Goal: Task Accomplishment & Management: Complete application form

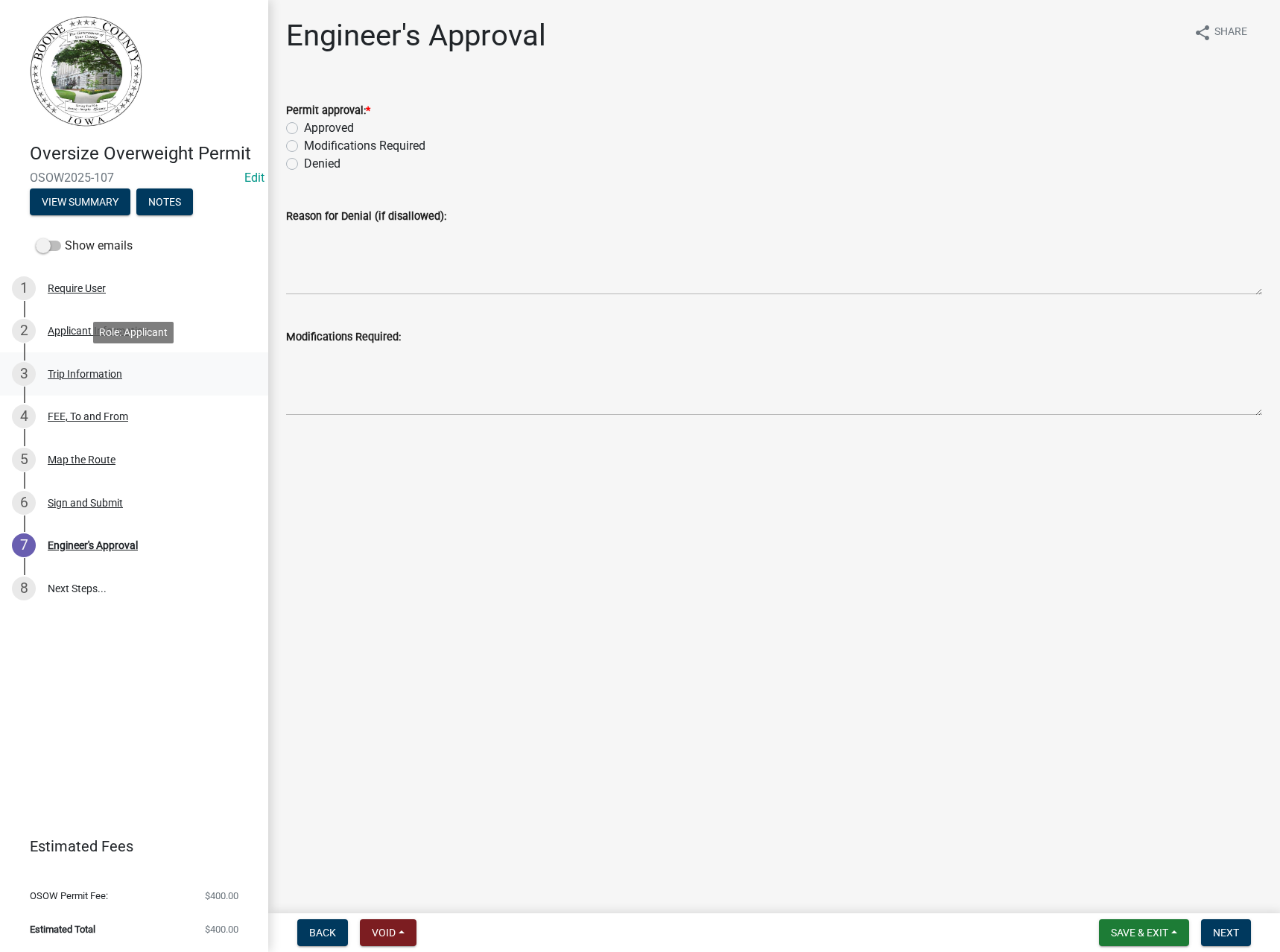
click at [93, 369] on div "Trip Information" at bounding box center [85, 374] width 75 height 11
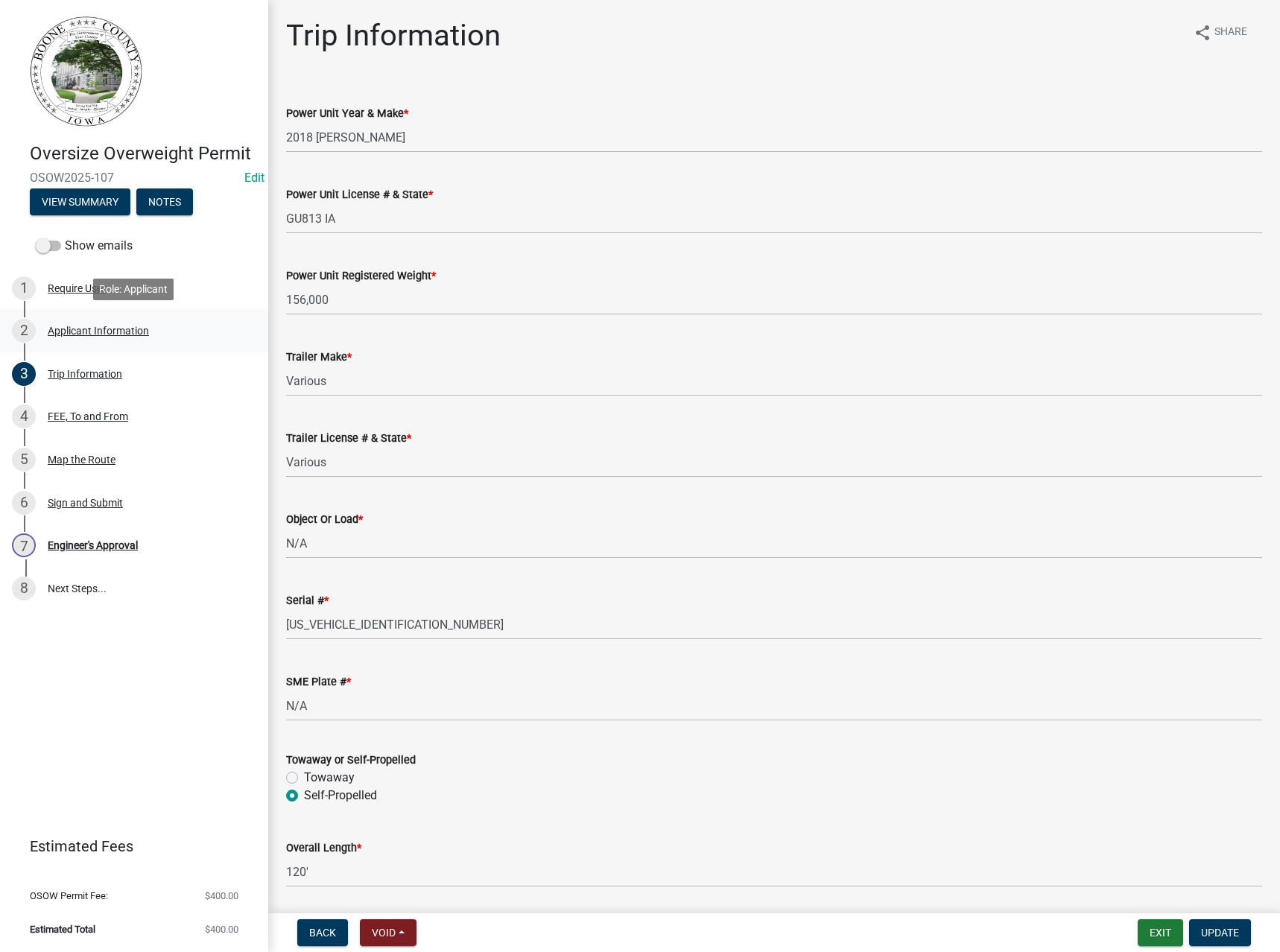
click at [86, 333] on div "Applicant Information" at bounding box center [98, 331] width 101 height 11
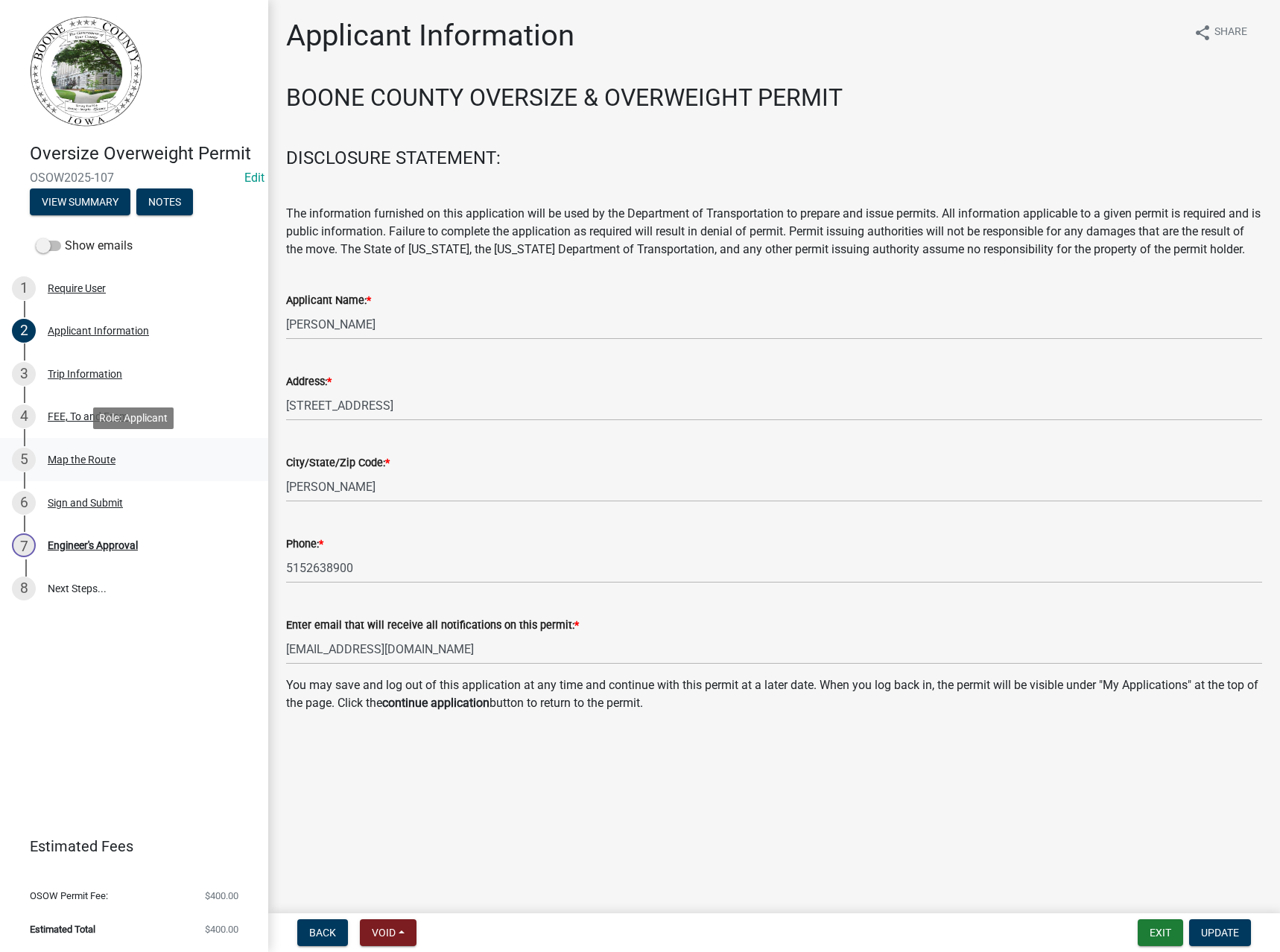
click at [92, 463] on div "Map the Route" at bounding box center [82, 460] width 68 height 11
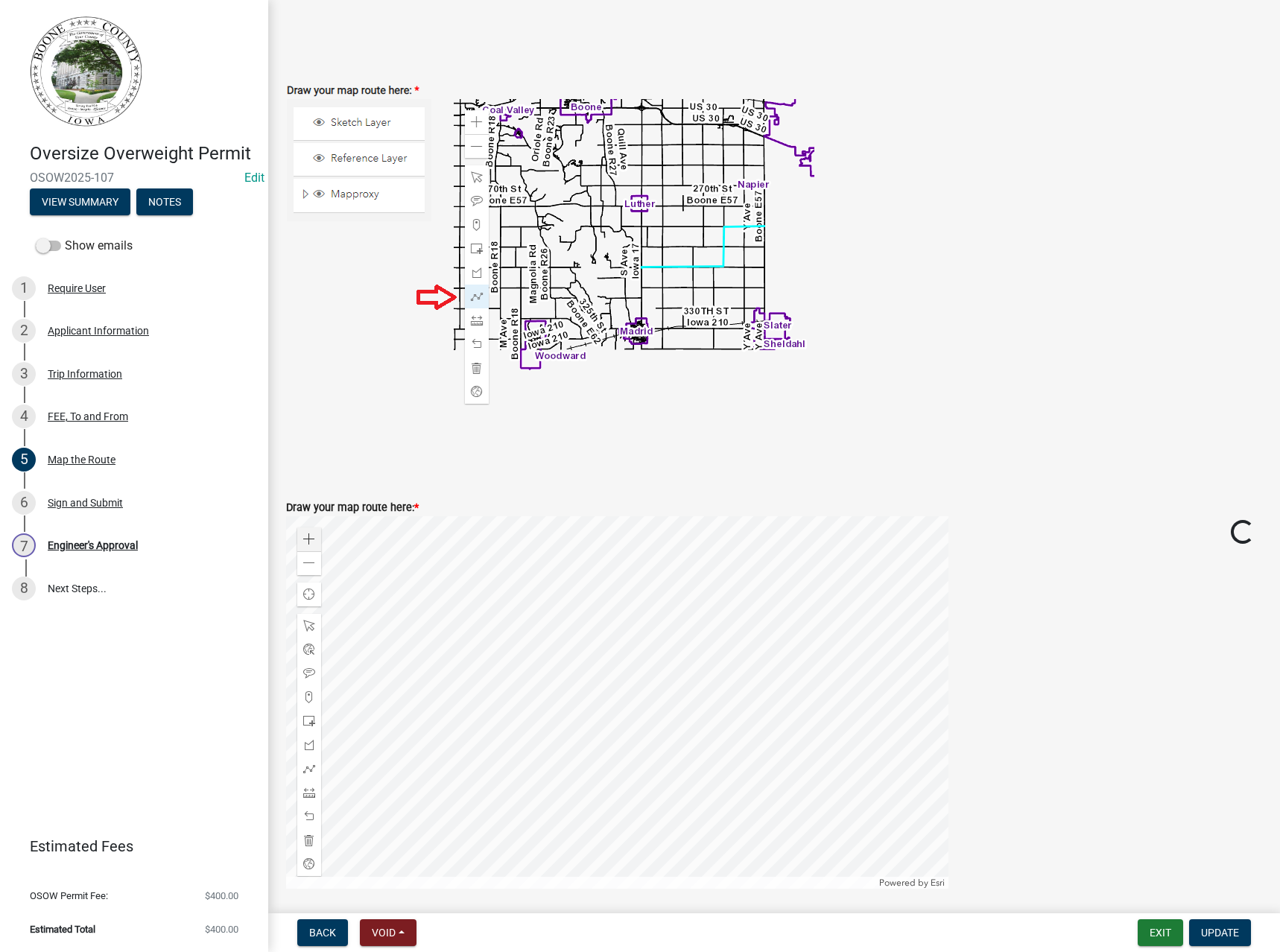
scroll to position [373, 0]
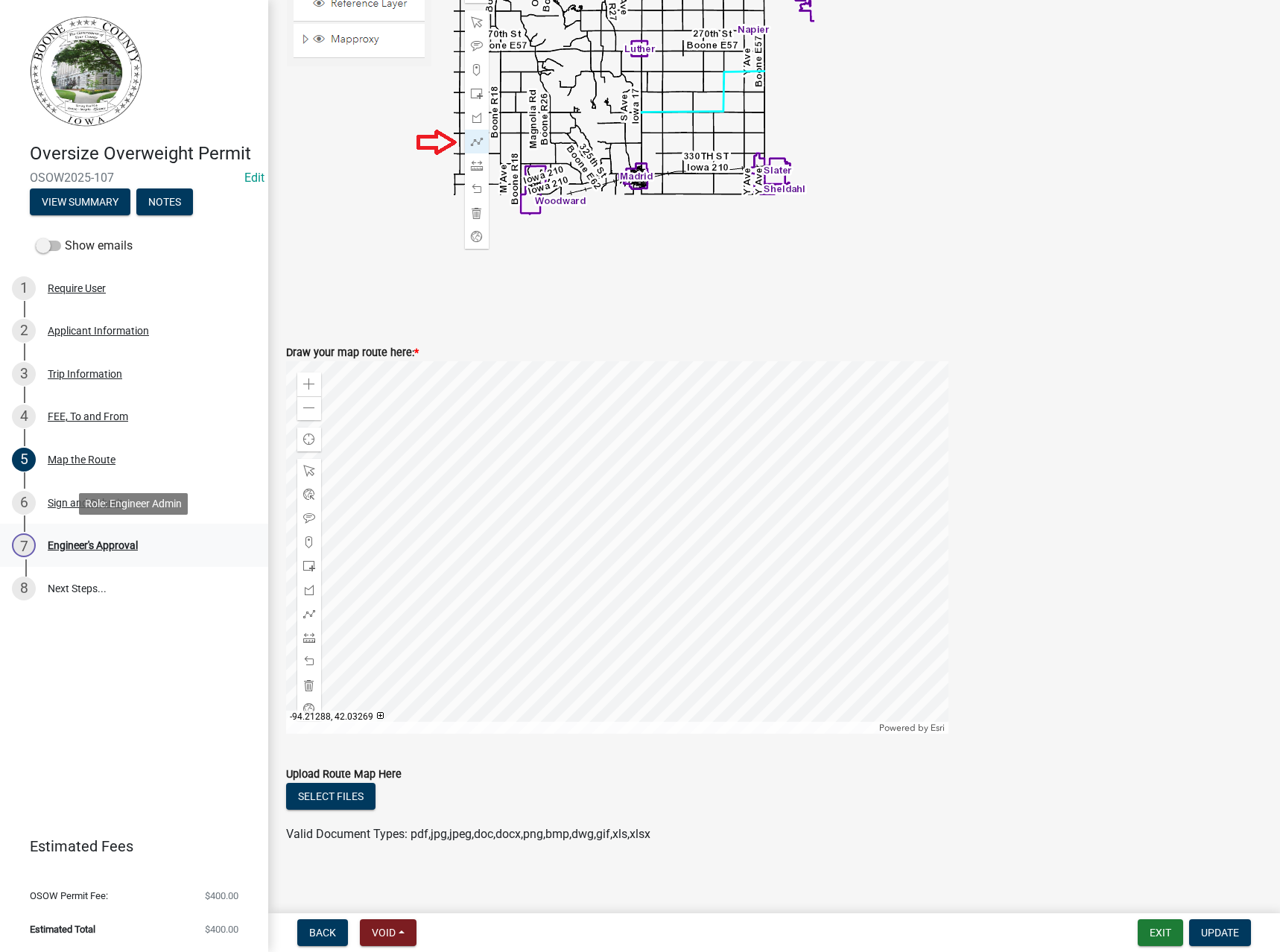
click at [93, 545] on div "Engineer's Approval" at bounding box center [92, 545] width 90 height 11
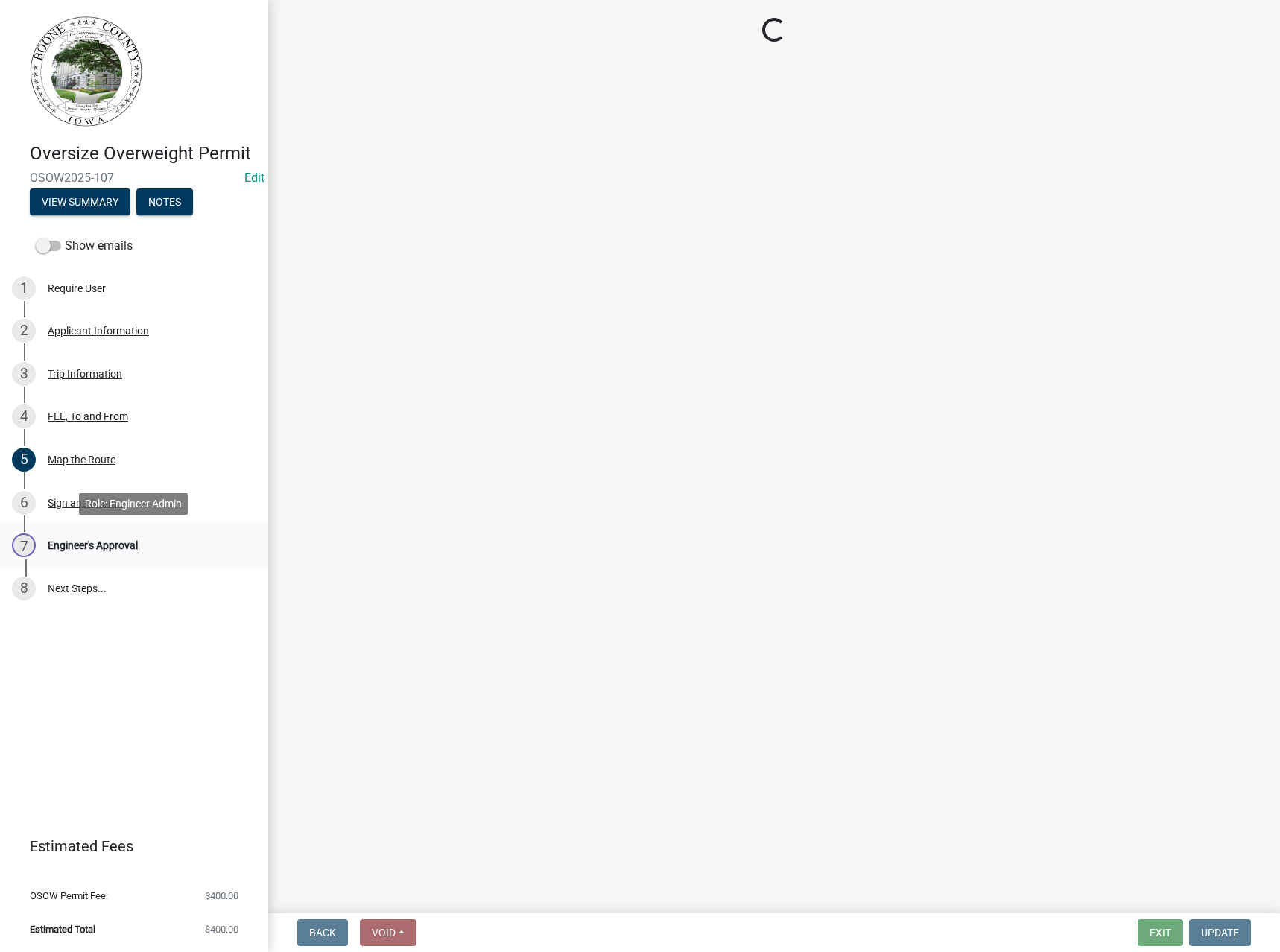
scroll to position [0, 0]
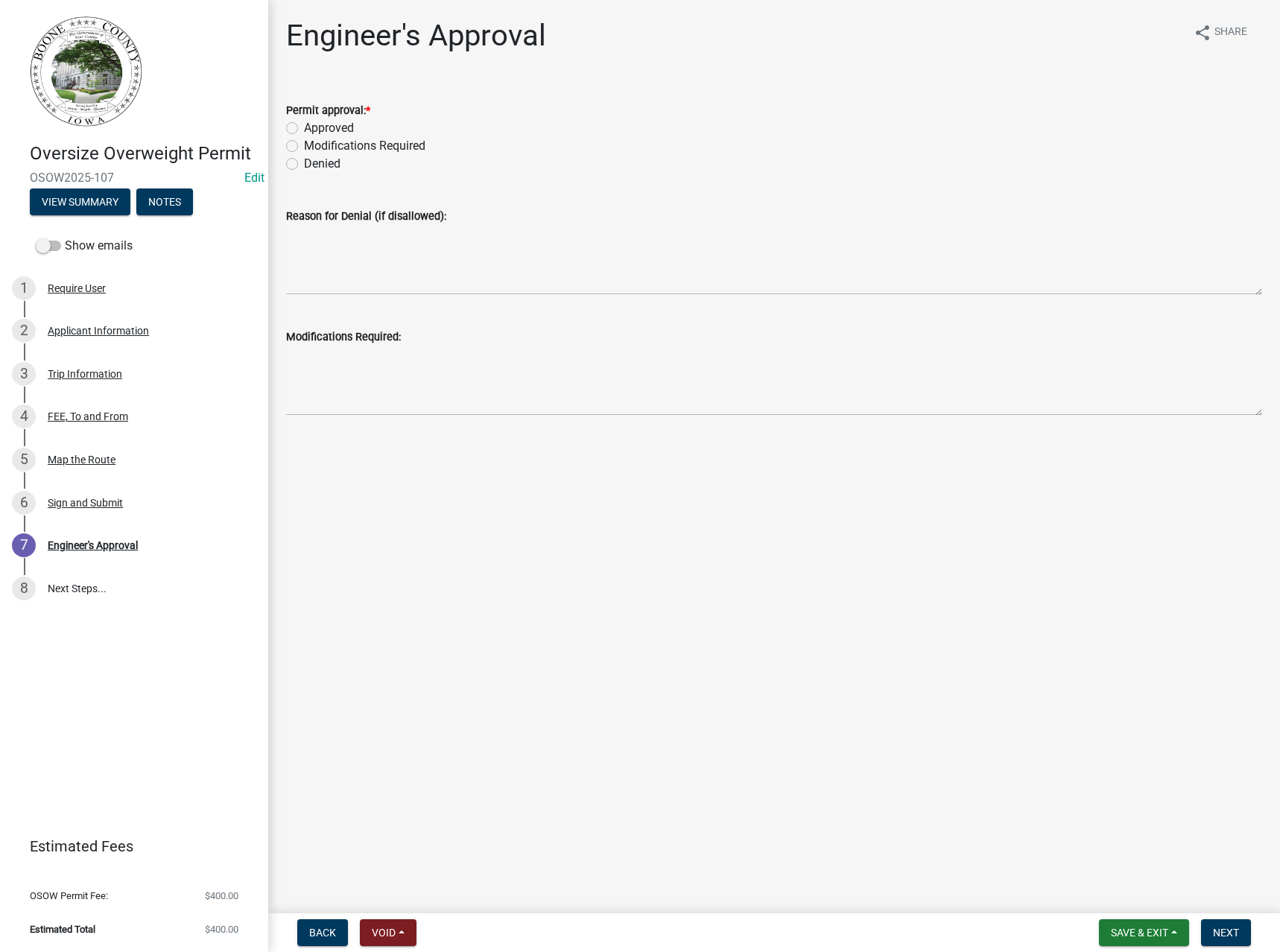
click at [356, 147] on label "Modifications Required" at bounding box center [364, 146] width 122 height 18
click at [314, 147] on input "Modifications Required" at bounding box center [308, 141] width 10 height 10
radio input "true"
click at [362, 383] on textarea "Modifications Required:" at bounding box center [773, 380] width 976 height 70
click at [326, 353] on textarea "Need" at bounding box center [773, 380] width 976 height 70
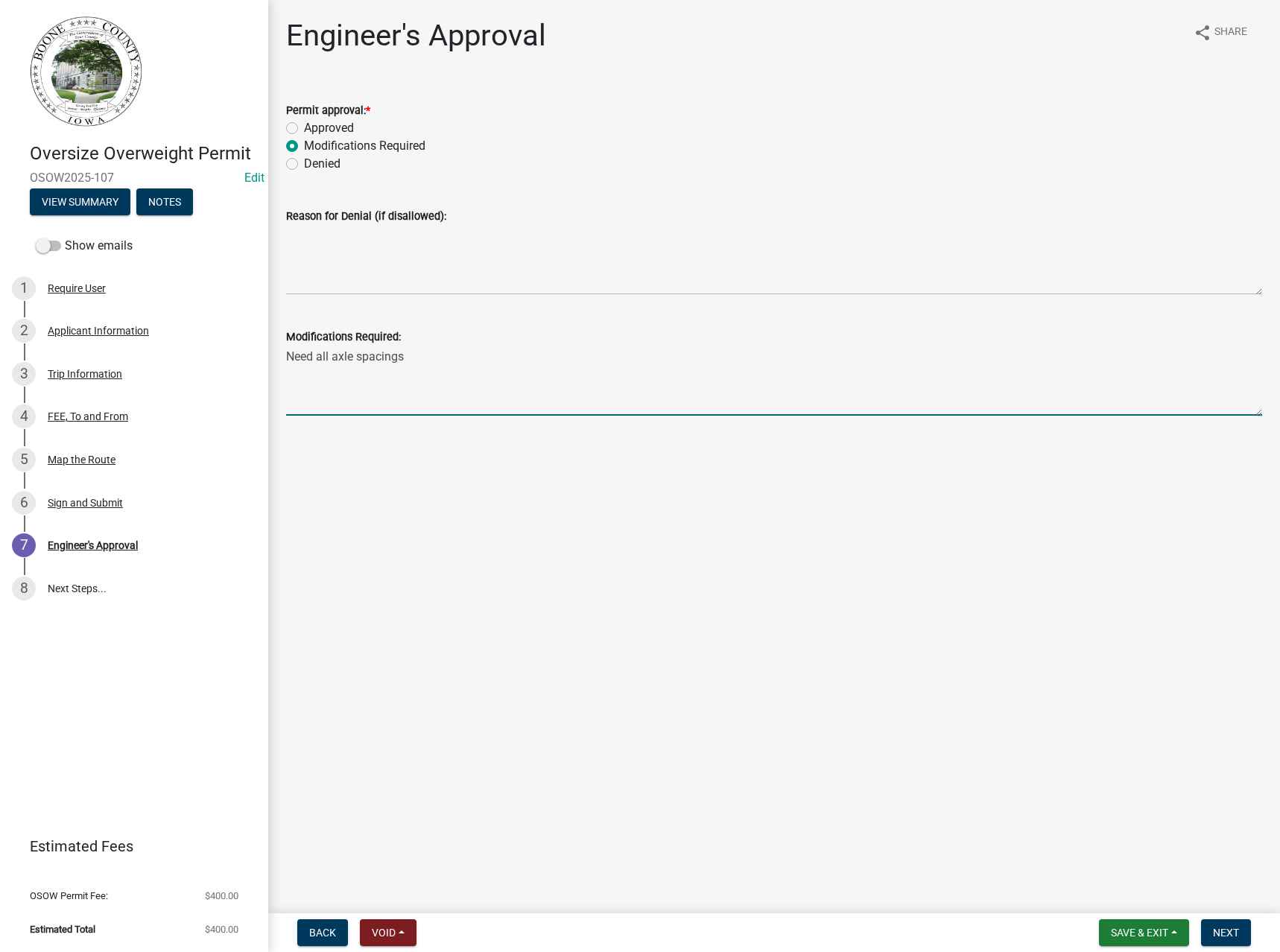
drag, startPoint x: 414, startPoint y: 355, endPoint x: 491, endPoint y: 355, distance: 77.0
click at [414, 355] on textarea "Need all axle spacings" at bounding box center [773, 380] width 976 height 70
click at [594, 356] on textarea "Need all axle spacings listed. Current list indicates 4 axles for a total weigh…" at bounding box center [773, 380] width 976 height 70
click at [761, 351] on textarea "Need all axle spacings listed. Current list indicates 4 axles to carry weight o…" at bounding box center [773, 380] width 976 height 70
type textarea "Need all axle spacings listed. Current list indicates 4 axles to carry weight o…"
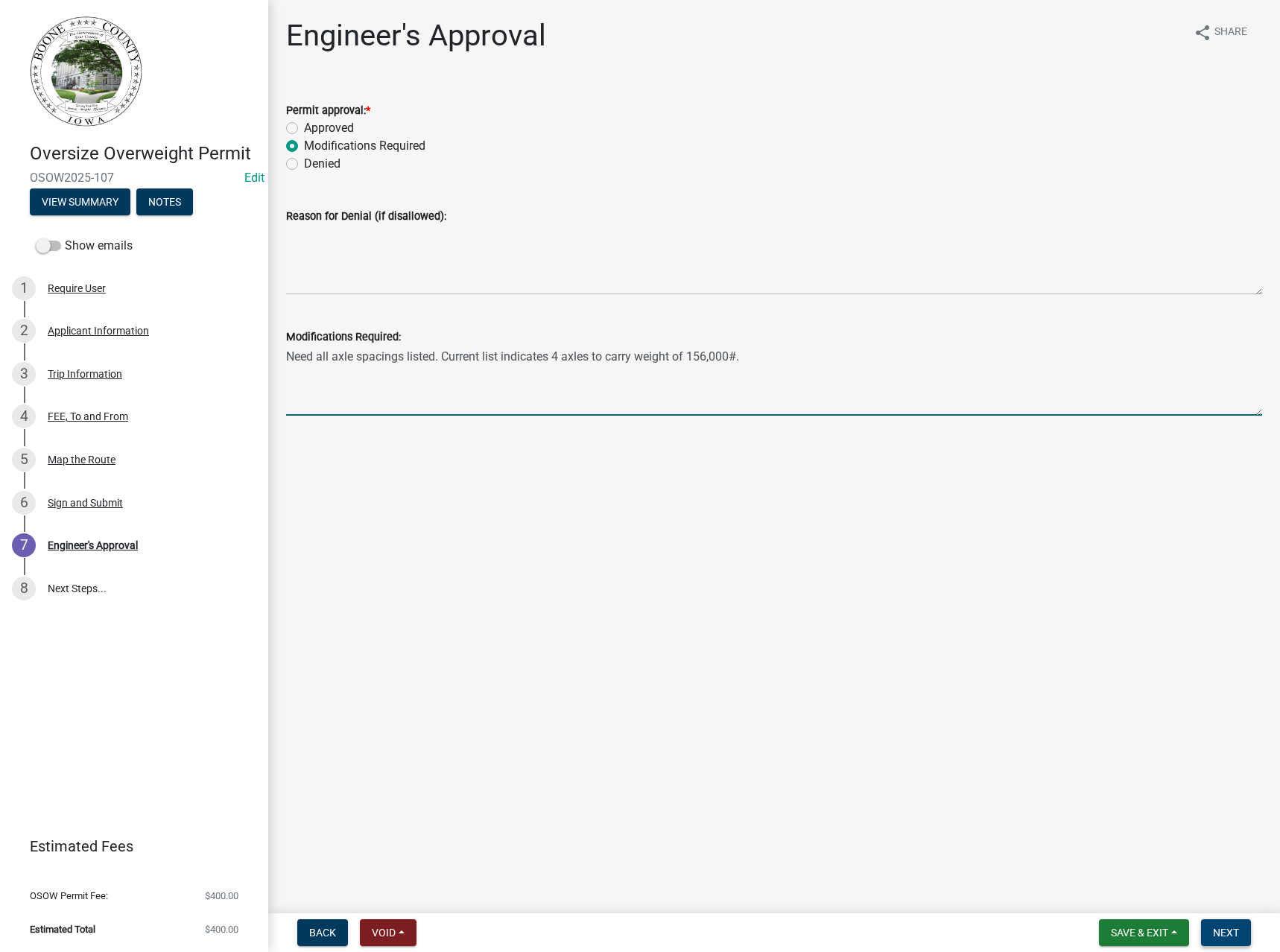
click at [1223, 938] on span "Next" at bounding box center [1226, 933] width 26 height 12
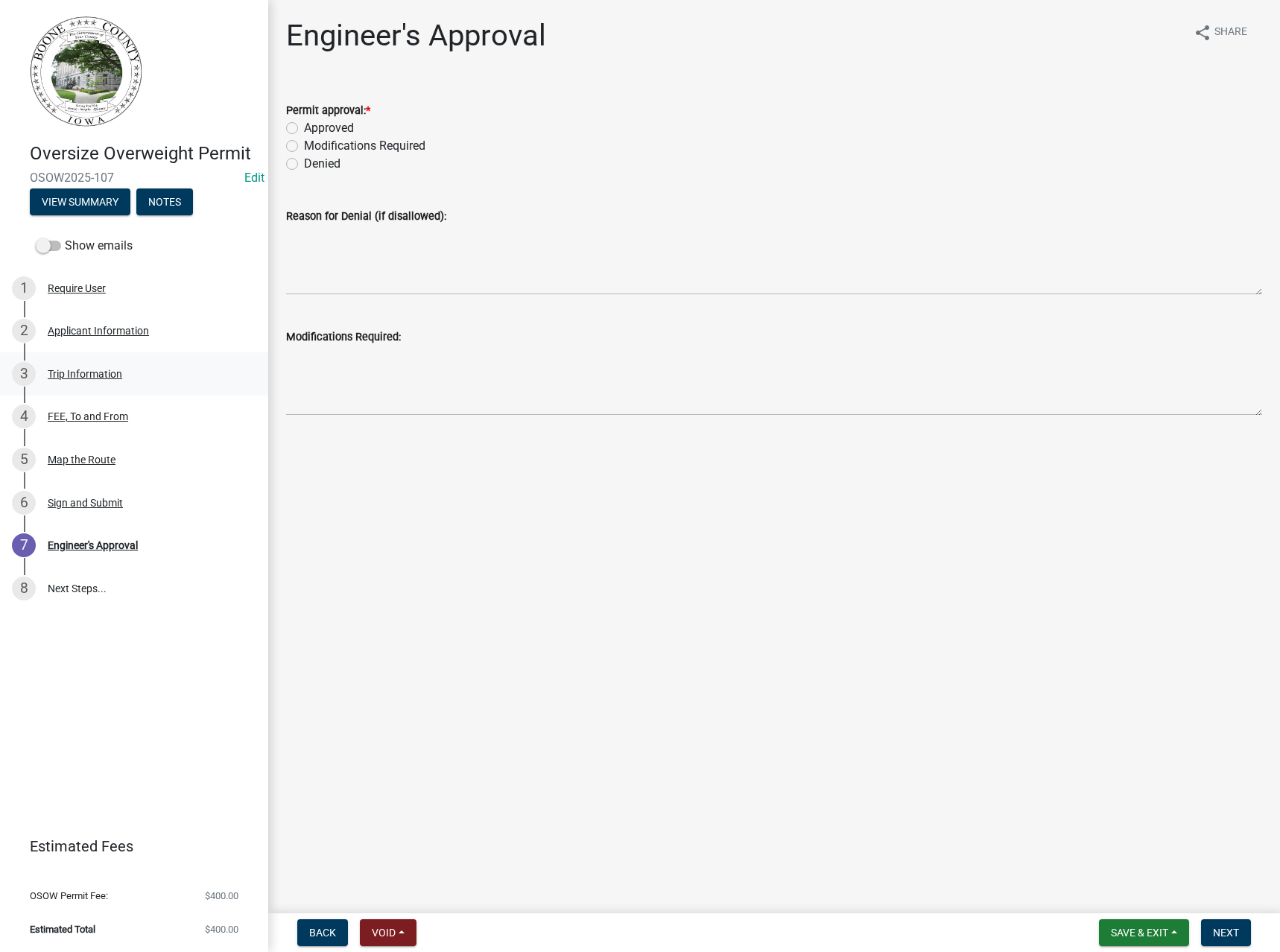
click at [86, 371] on div "Trip Information" at bounding box center [85, 374] width 75 height 11
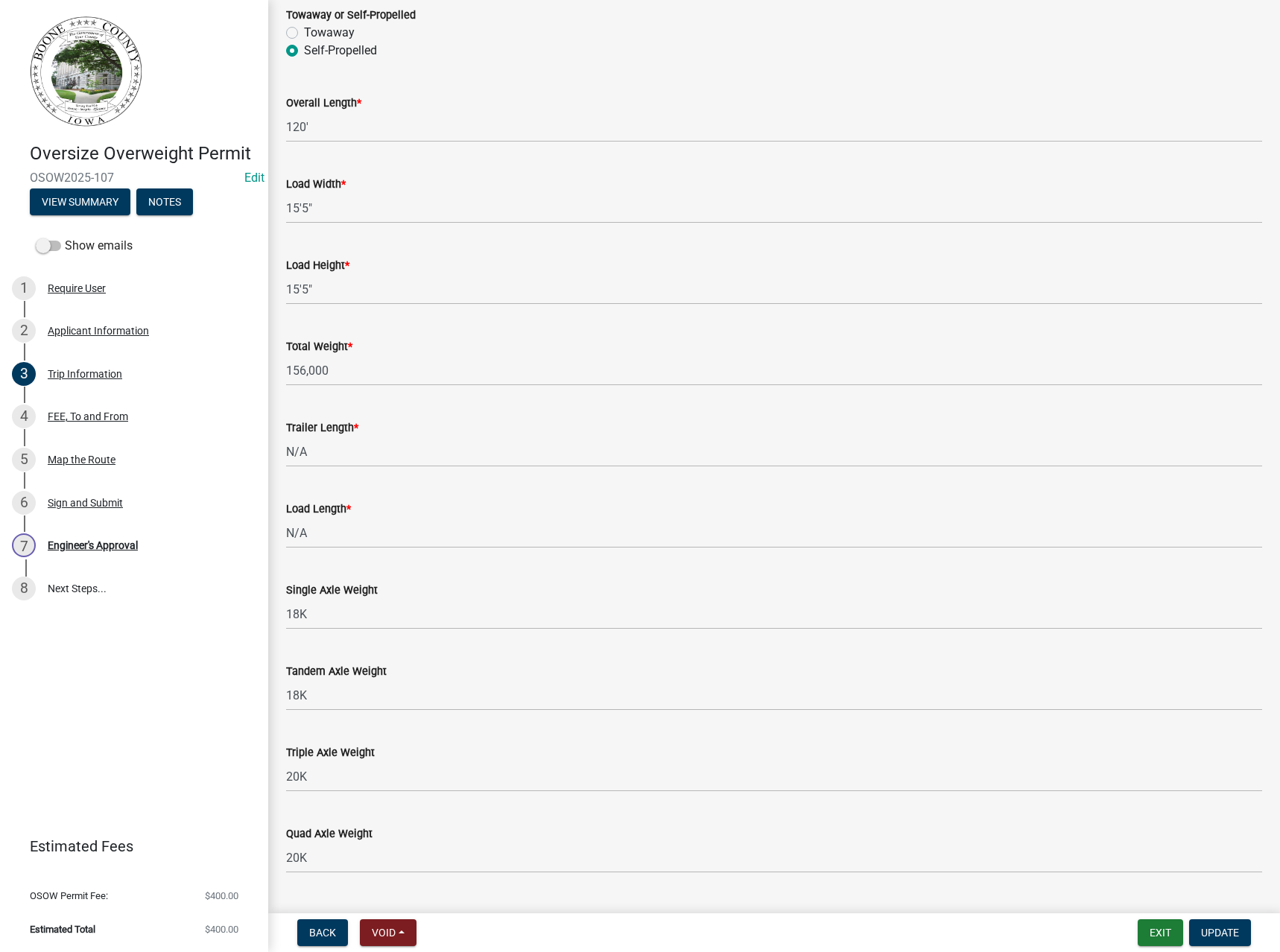
scroll to position [1025, 0]
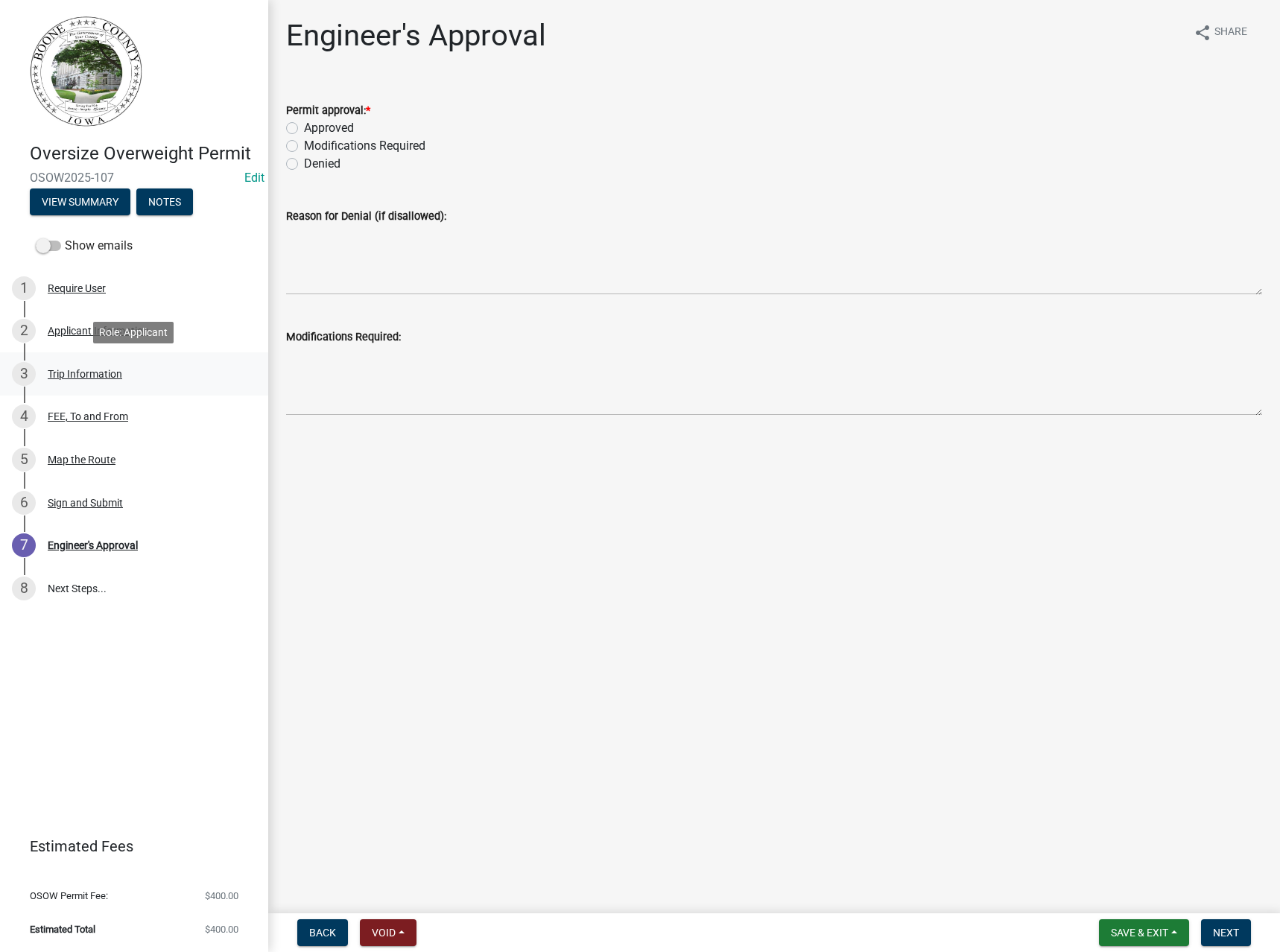
click at [77, 377] on div "Trip Information" at bounding box center [85, 374] width 75 height 11
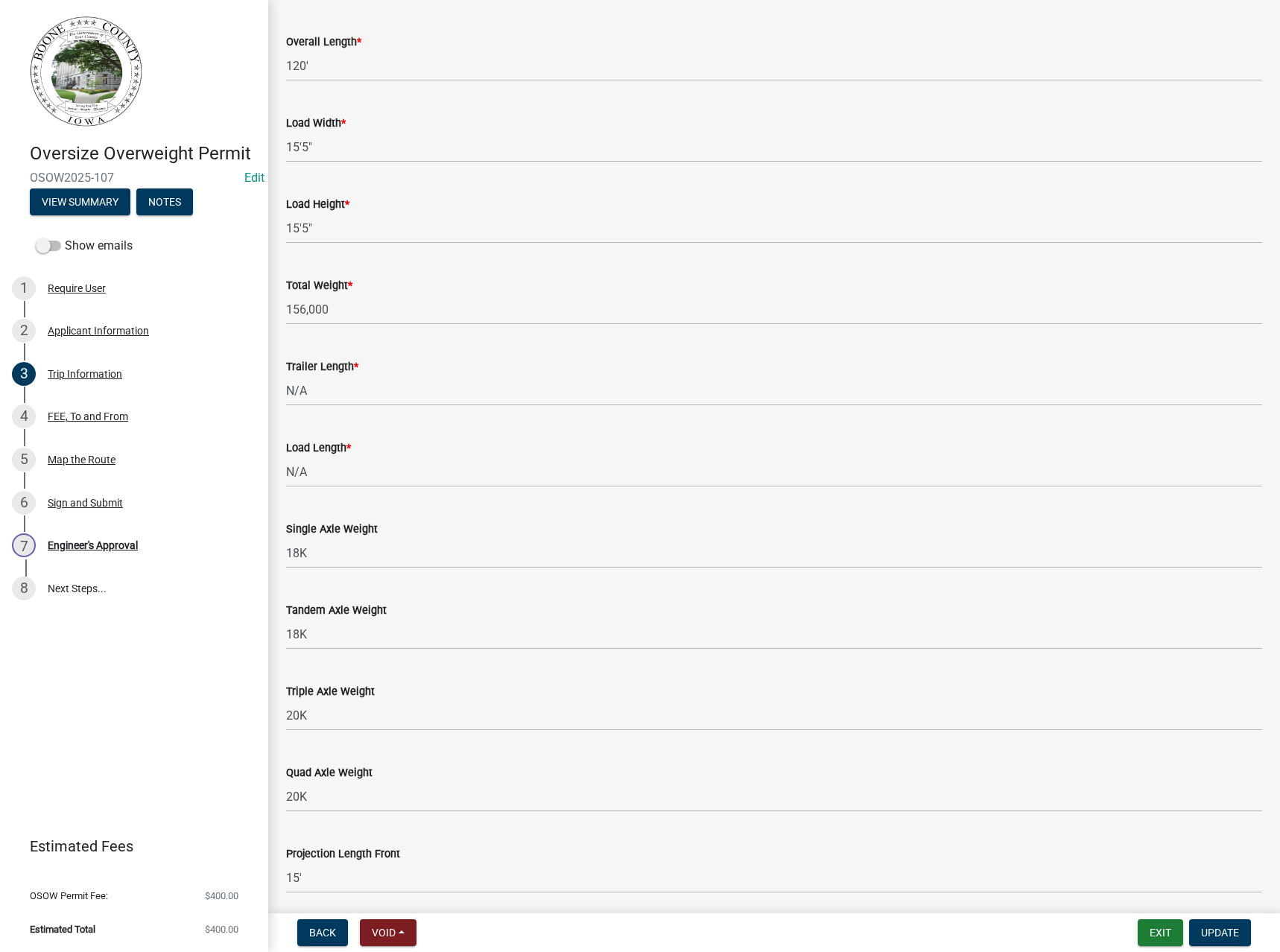
scroll to position [1025, 0]
